Goal: Task Accomplishment & Management: Complete application form

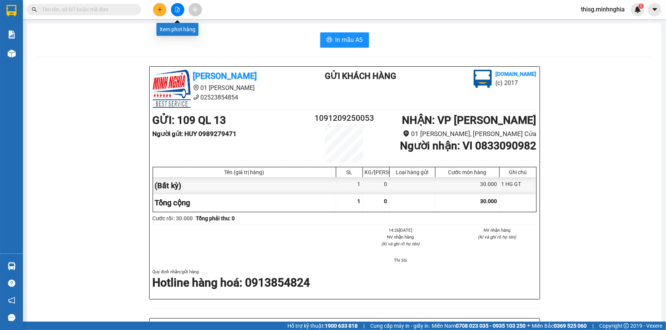
click at [161, 9] on icon "plus" at bounding box center [160, 9] width 4 height 0
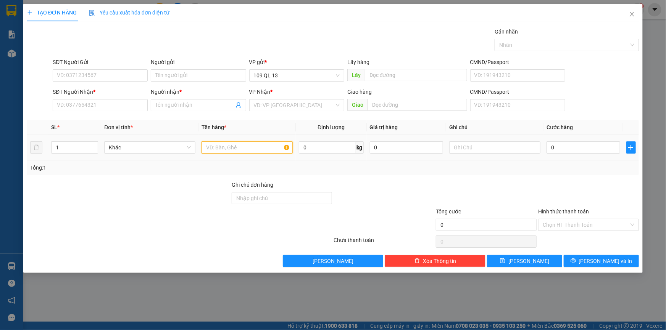
click at [238, 151] on input "text" at bounding box center [246, 148] width 91 height 12
click at [116, 100] on input "SĐT Người Nhận *" at bounding box center [100, 105] width 95 height 12
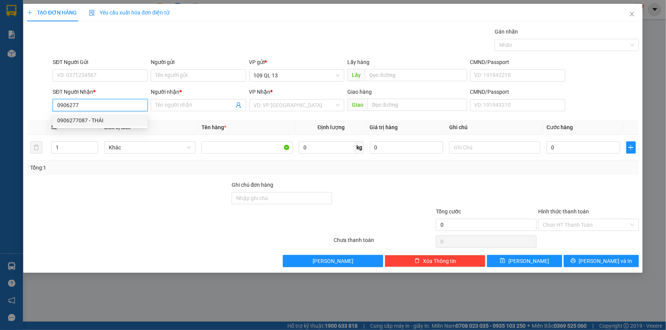
click at [113, 123] on div "0906277087 - THÁI" at bounding box center [100, 120] width 86 height 8
type input "0906277087"
type input "THÁI"
type input "0906277087"
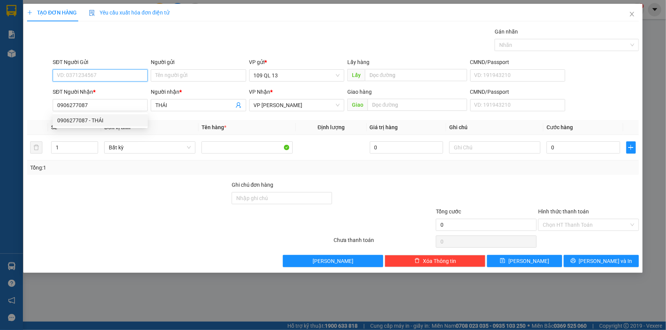
click at [115, 76] on input "SĐT Người Gửi" at bounding box center [100, 75] width 95 height 12
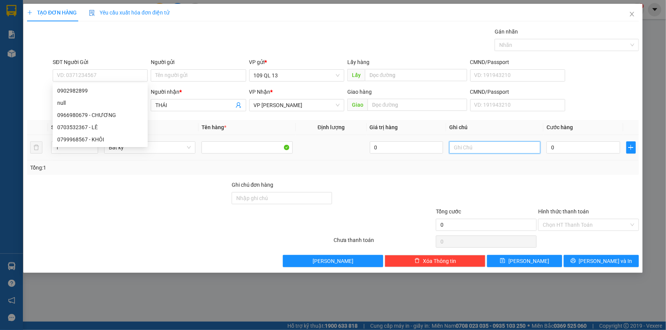
click at [483, 143] on input "text" at bounding box center [494, 148] width 91 height 12
type input "1 CỤC TRẮNG LỀU"
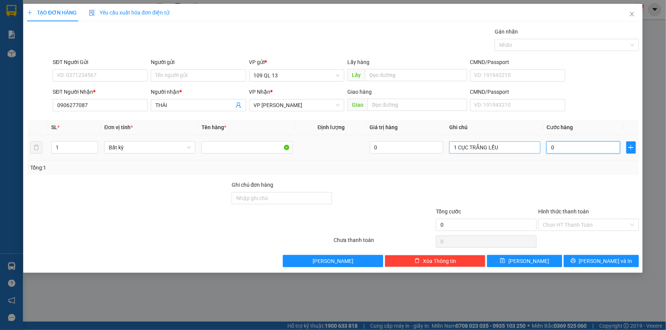
type input "4"
type input "40"
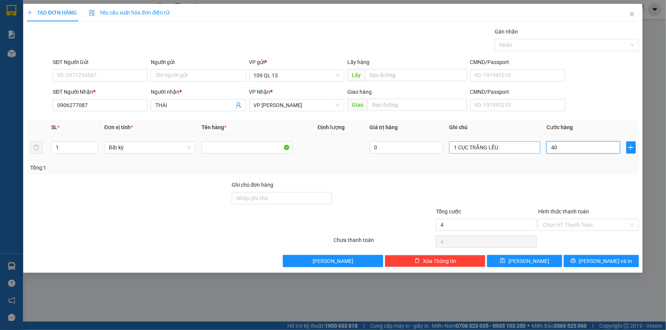
type input "40"
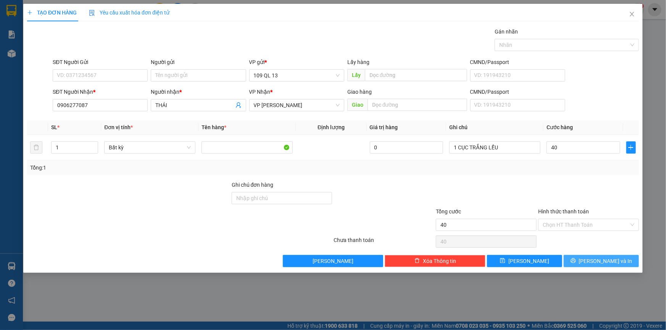
click at [608, 262] on span "[PERSON_NAME] và In" at bounding box center [605, 261] width 53 height 8
type input "40.000"
